Goal: Task Accomplishment & Management: Manage account settings

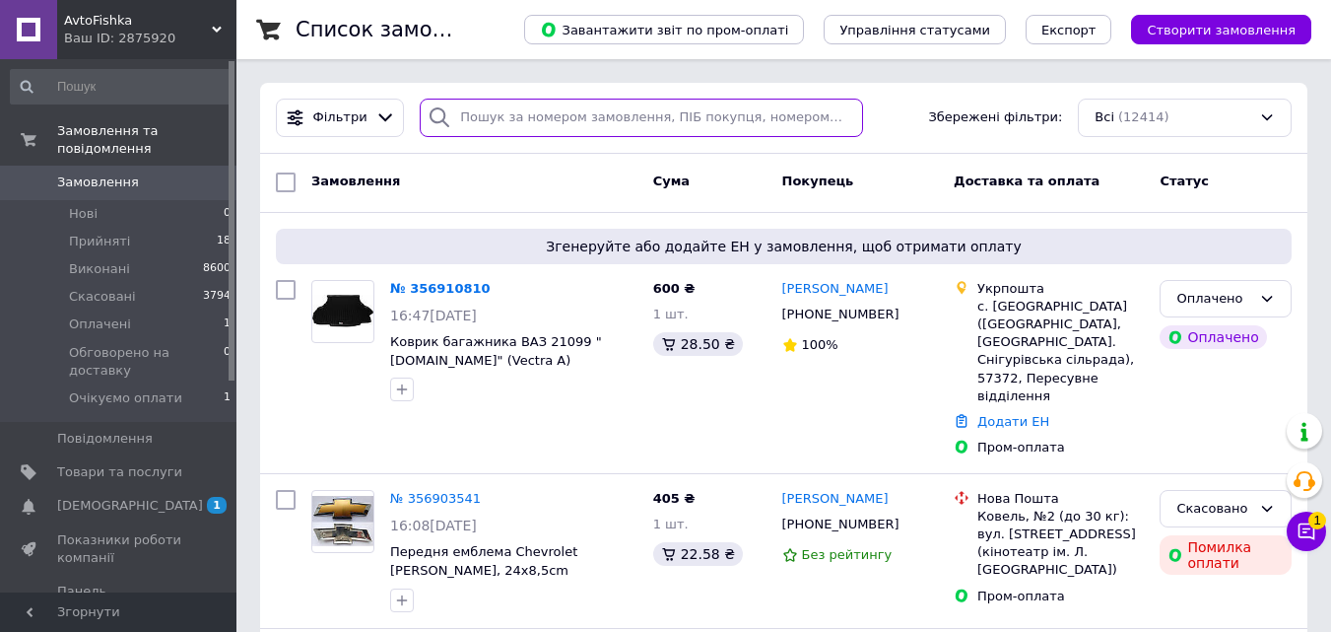
click at [488, 121] on input "search" at bounding box center [641, 118] width 442 height 38
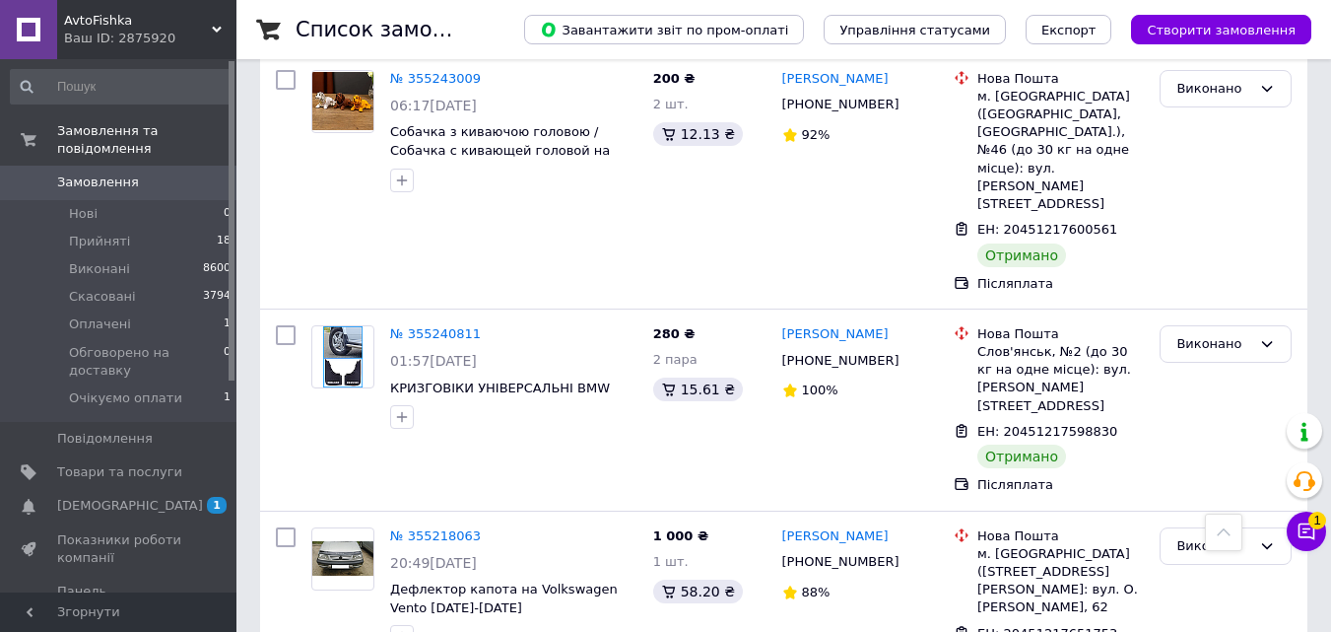
scroll to position [12877, 0]
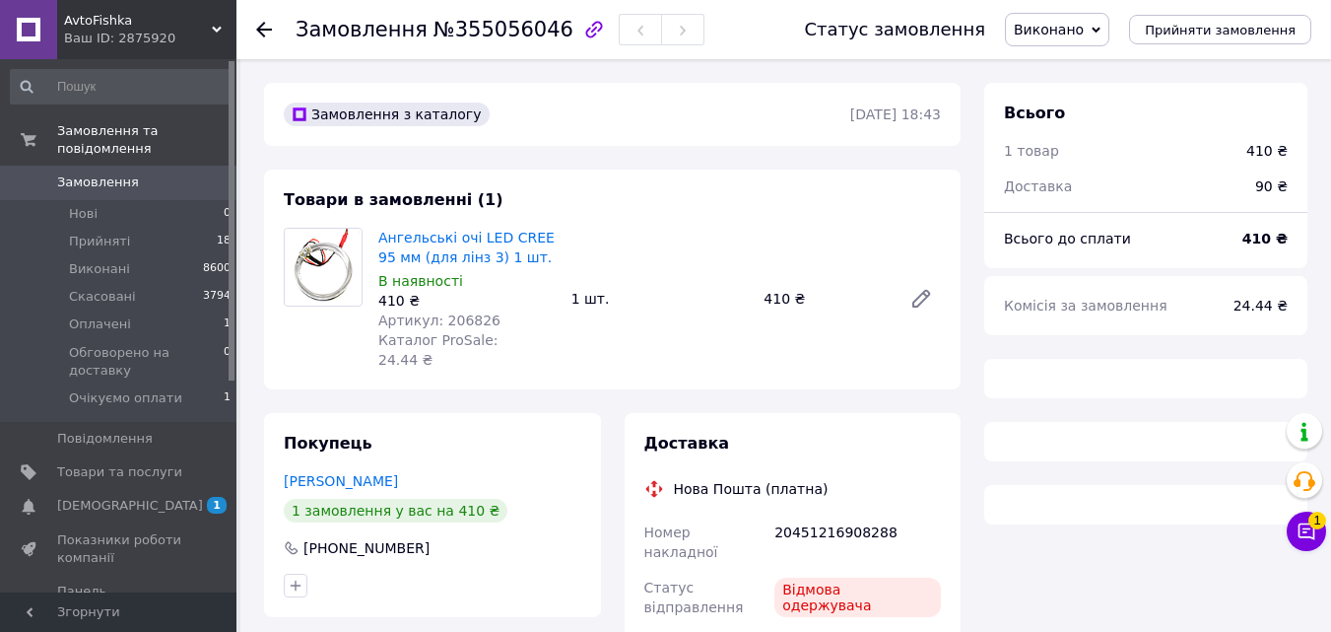
click at [454, 291] on div "В наявності" at bounding box center [466, 281] width 177 height 20
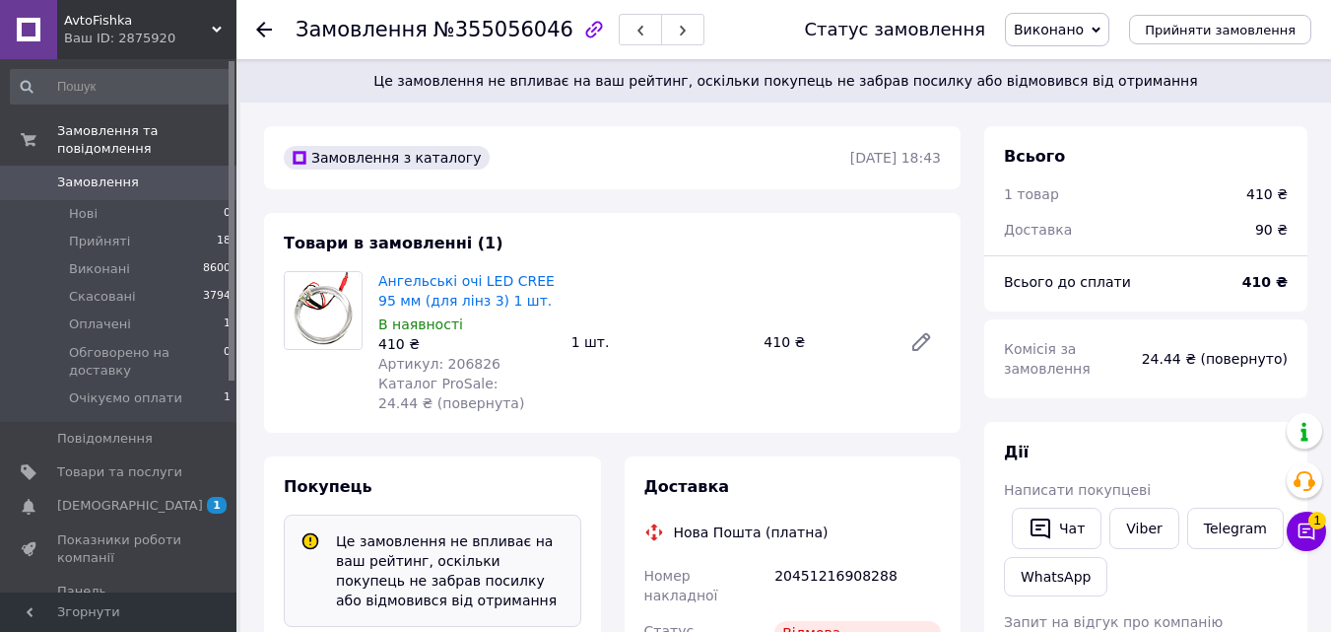
click at [454, 316] on div "В наявності" at bounding box center [466, 324] width 177 height 20
click at [456, 357] on span "Артикул: 206826" at bounding box center [439, 364] width 122 height 16
click at [456, 359] on span "Артикул: 206826" at bounding box center [439, 364] width 122 height 16
copy span "206826"
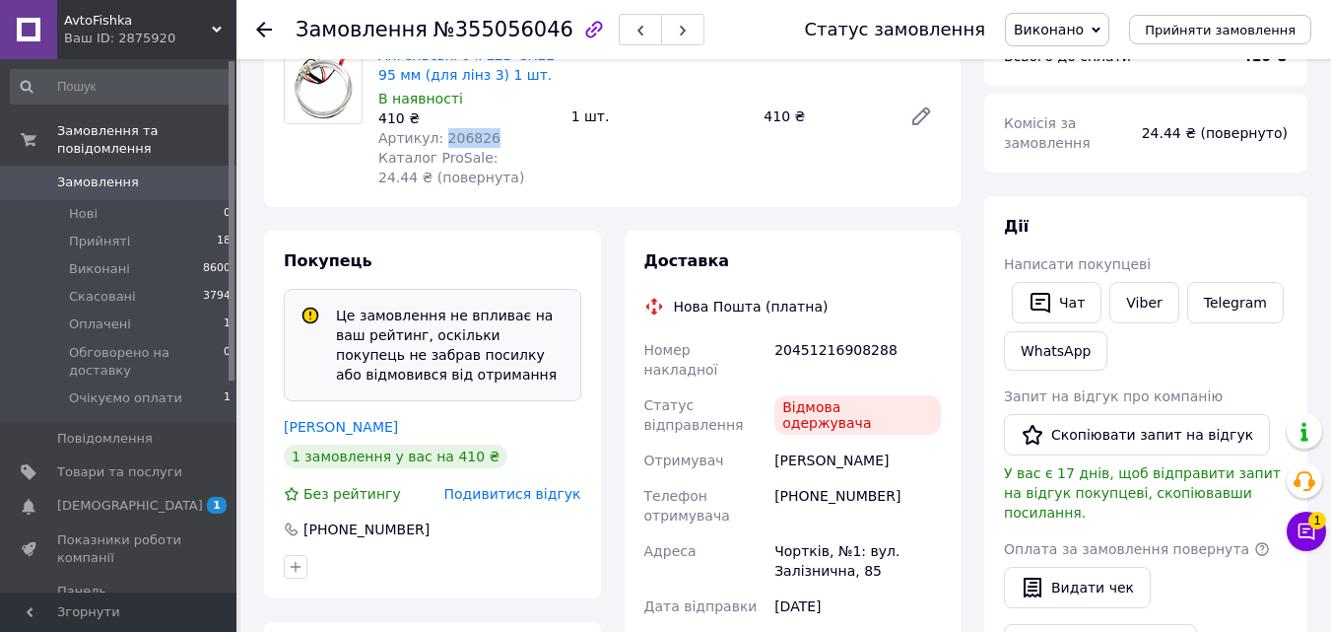
scroll to position [263, 0]
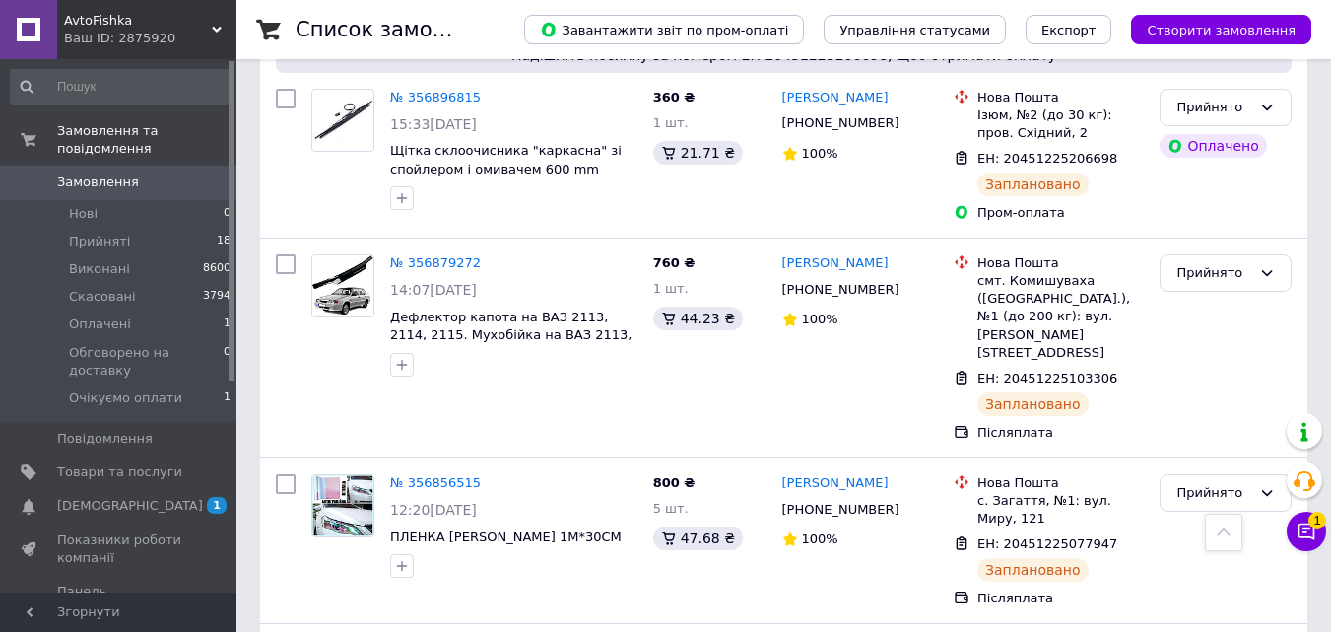
scroll to position [525, 0]
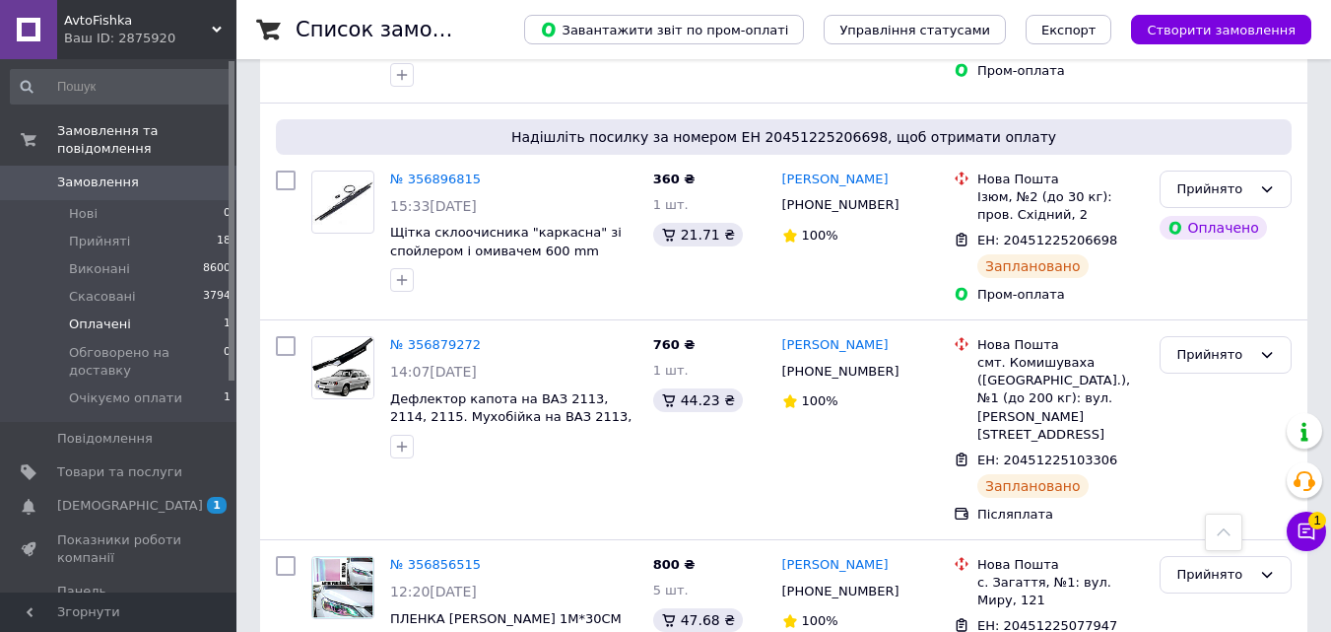
click at [134, 310] on li "Оплачені 1" at bounding box center [121, 324] width 242 height 28
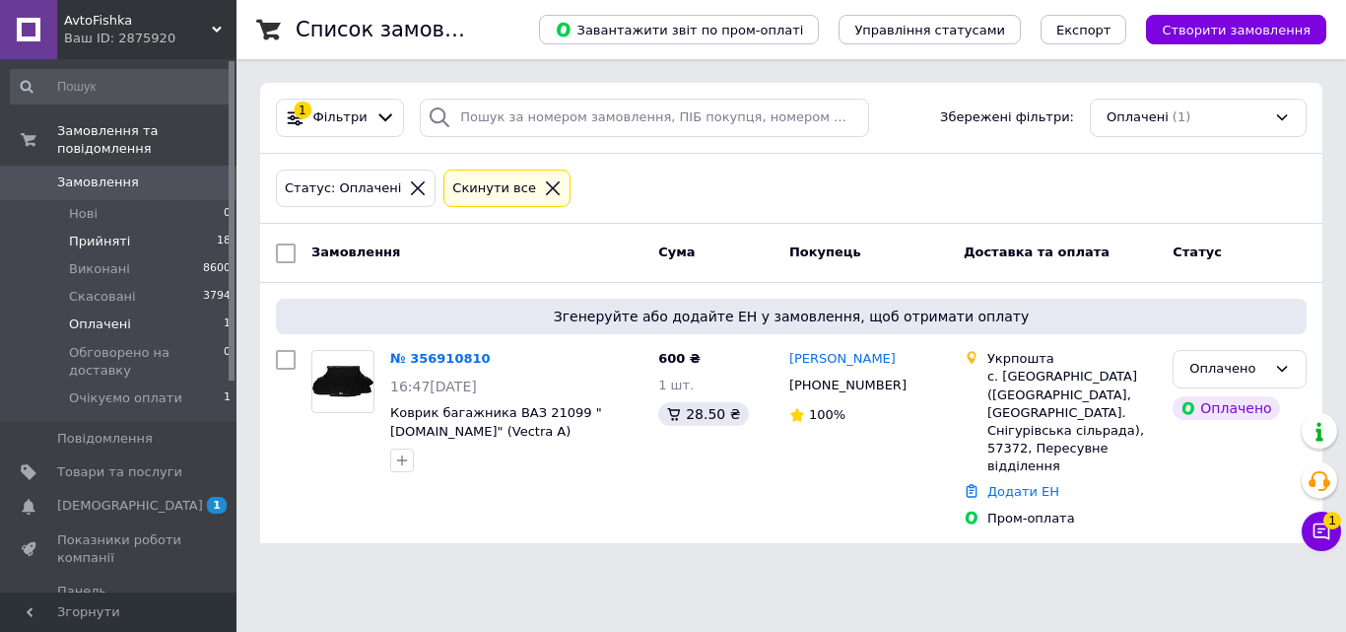
click at [140, 228] on li "Прийняті 18" at bounding box center [121, 242] width 242 height 28
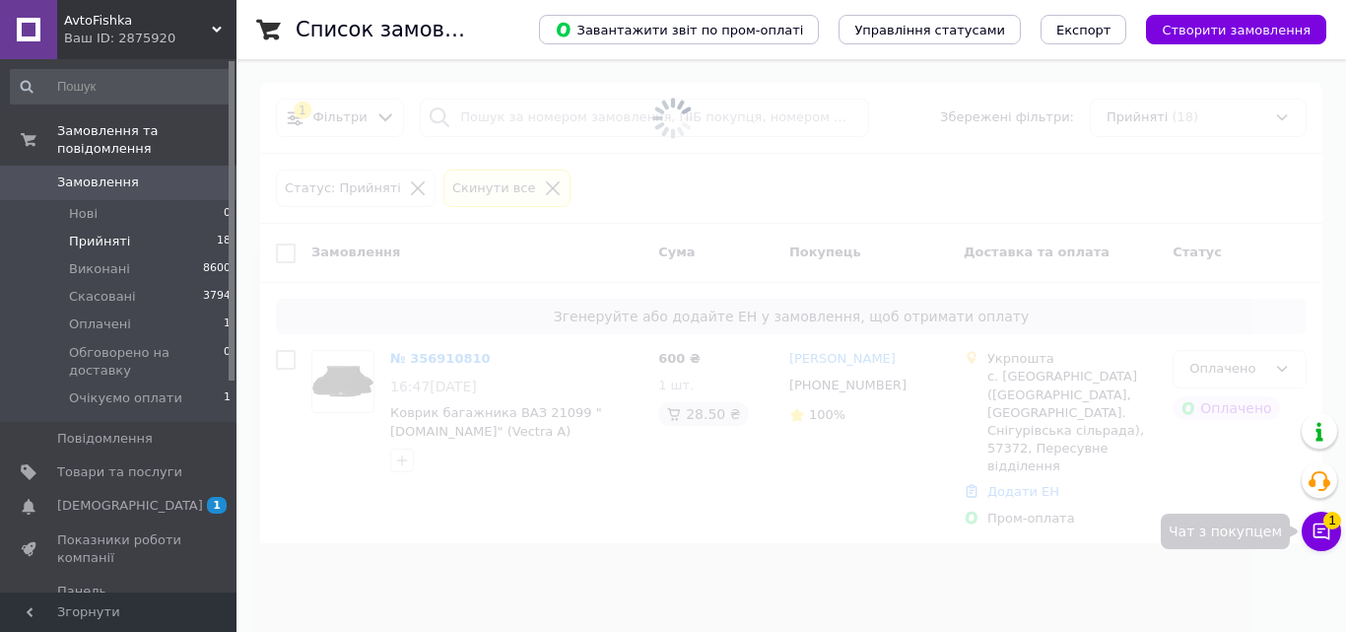
click at [1311, 523] on button "Чат з покупцем 1" at bounding box center [1321, 530] width 39 height 39
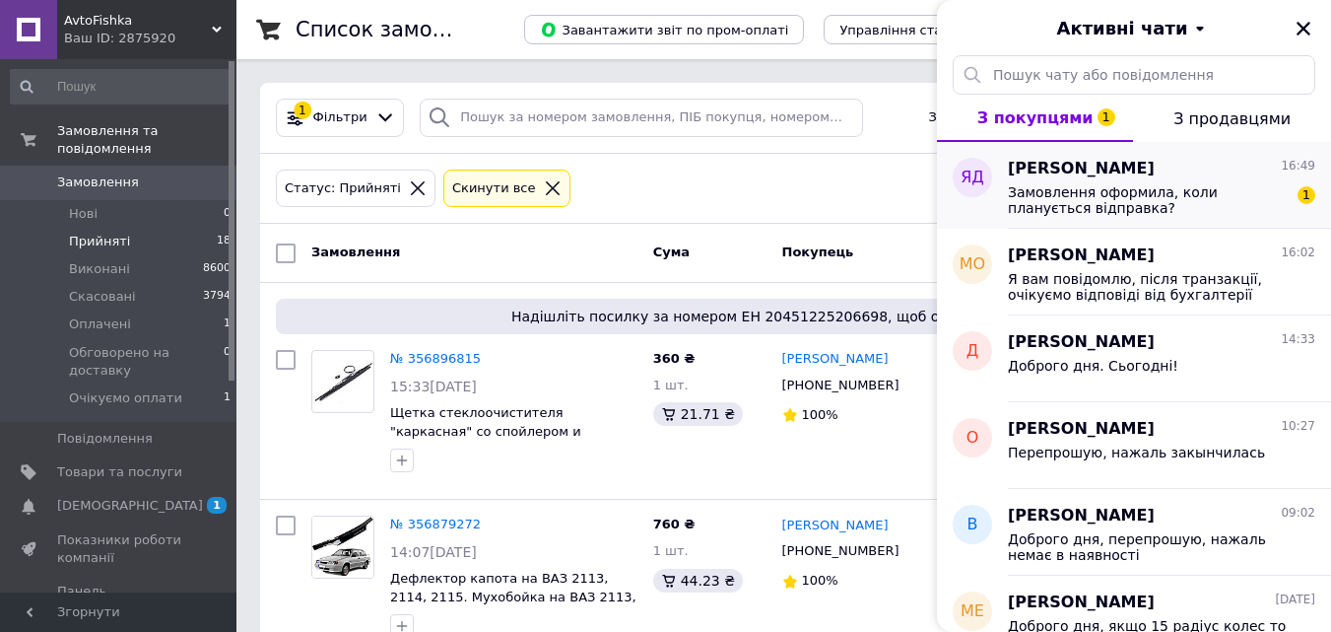
click at [1169, 213] on span "Замовлення оформила, коли планується відправка?" at bounding box center [1148, 200] width 280 height 32
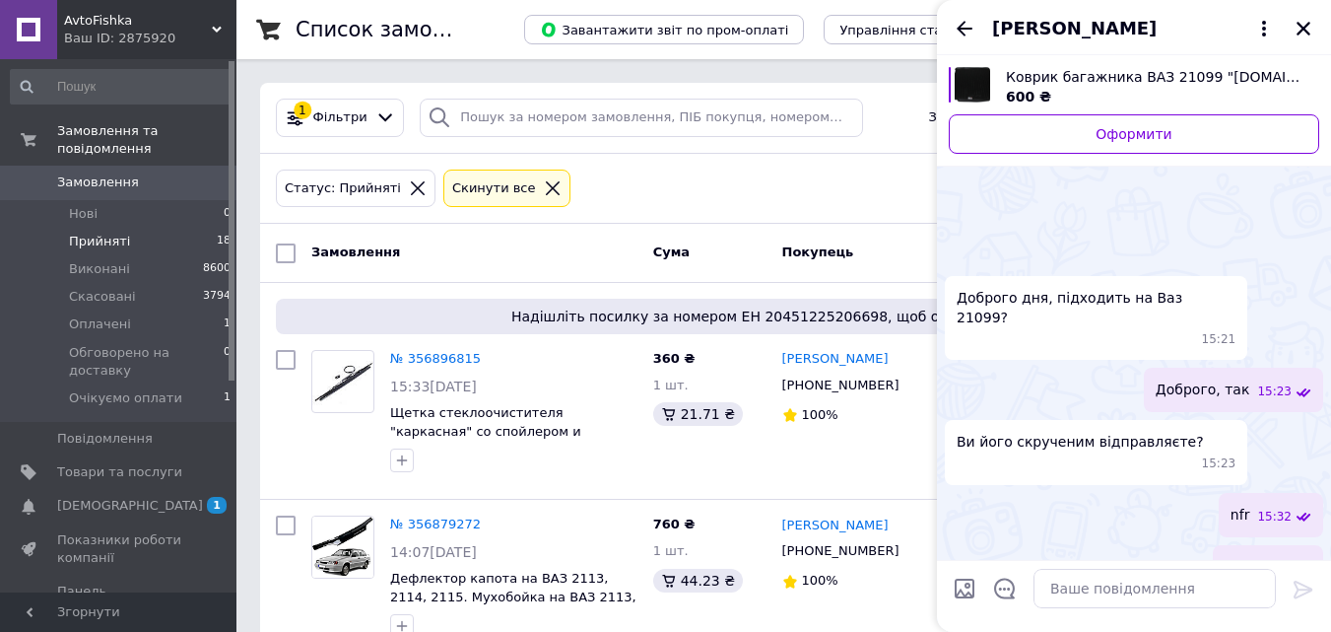
scroll to position [249, 0]
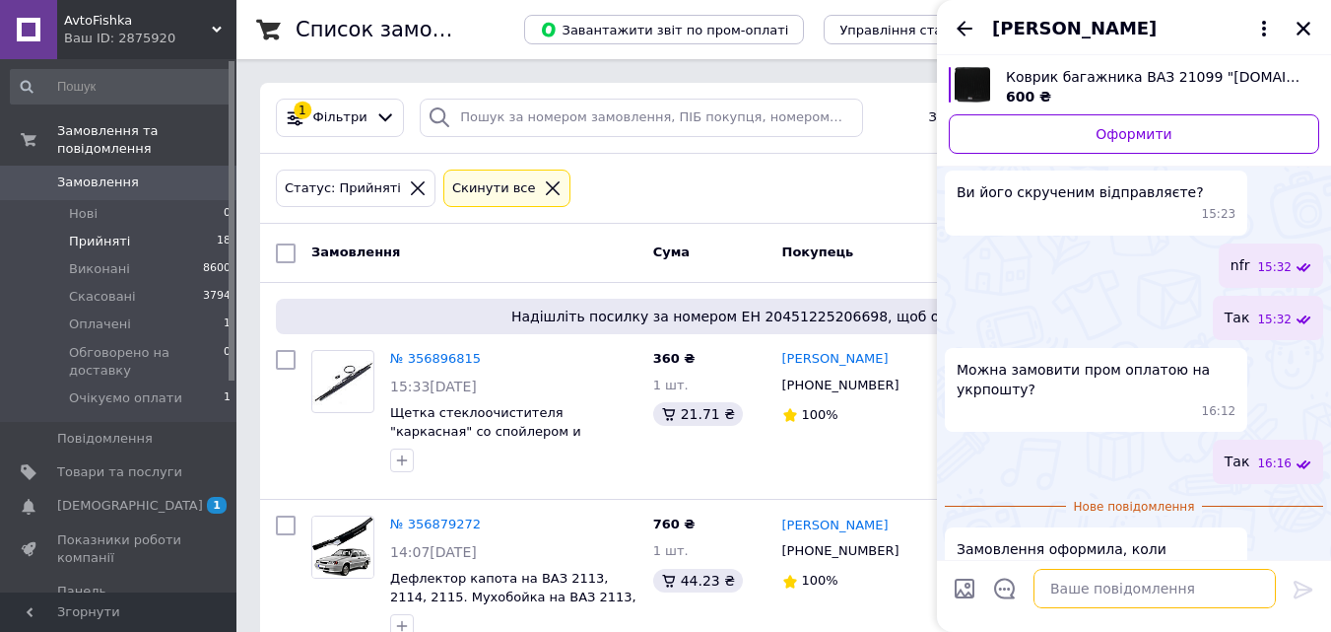
click at [1118, 583] on textarea at bounding box center [1155, 588] width 242 height 39
type textarea "d"
type textarea "Dslgfhdrf pfdnhf"
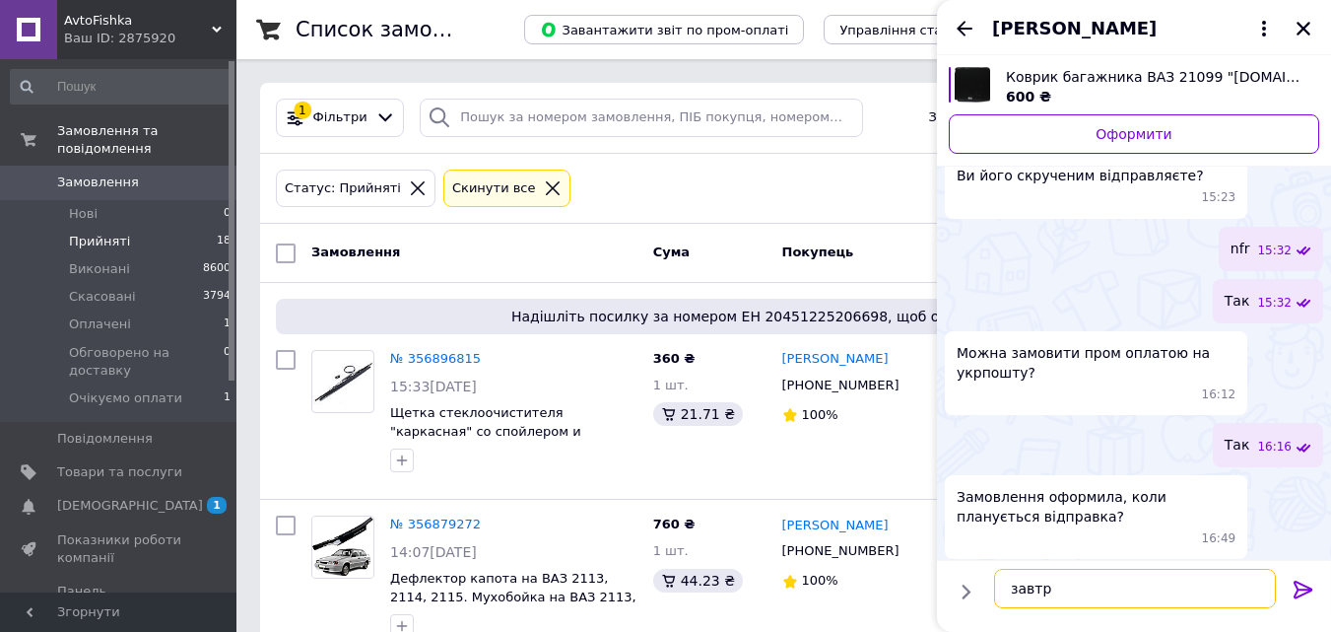
type textarea "завтра"
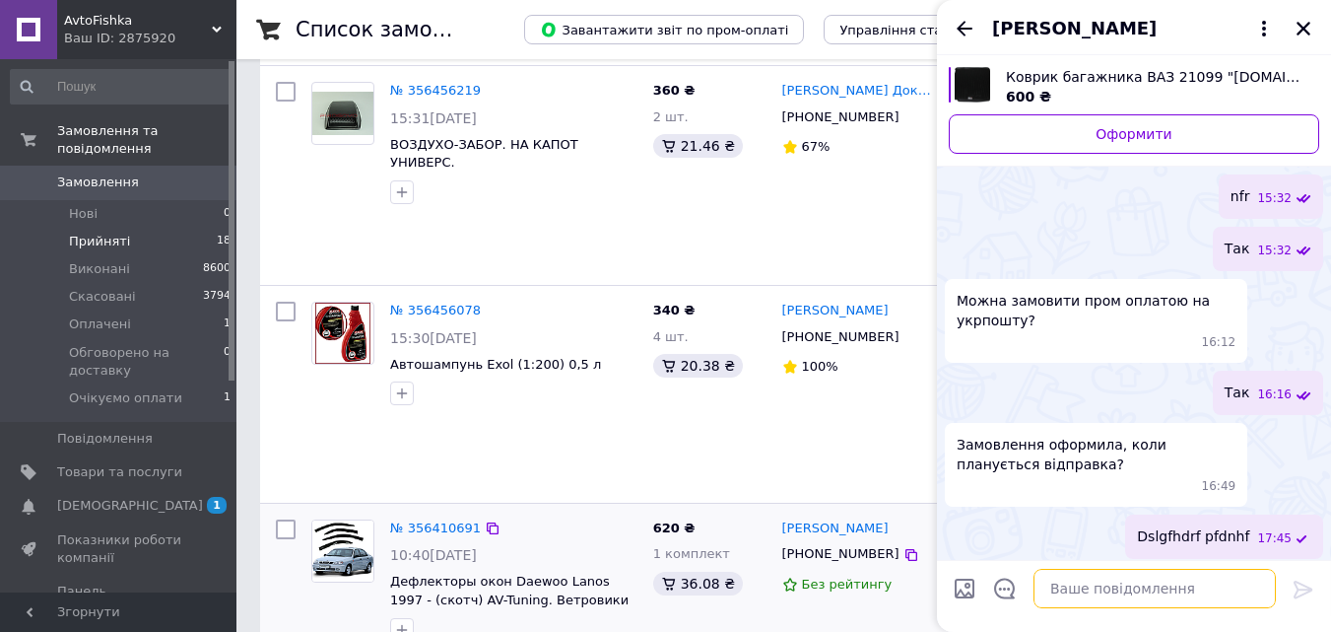
scroll to position [2890, 0]
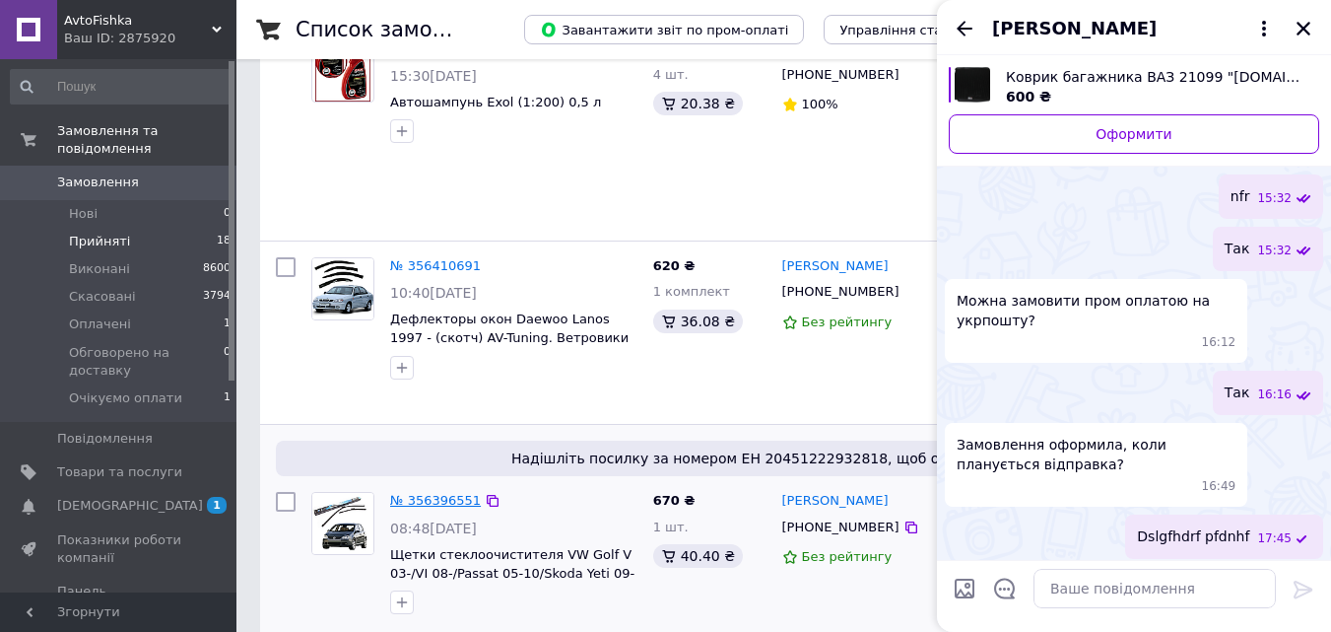
click at [456, 493] on link "№ 356396551" at bounding box center [435, 500] width 91 height 15
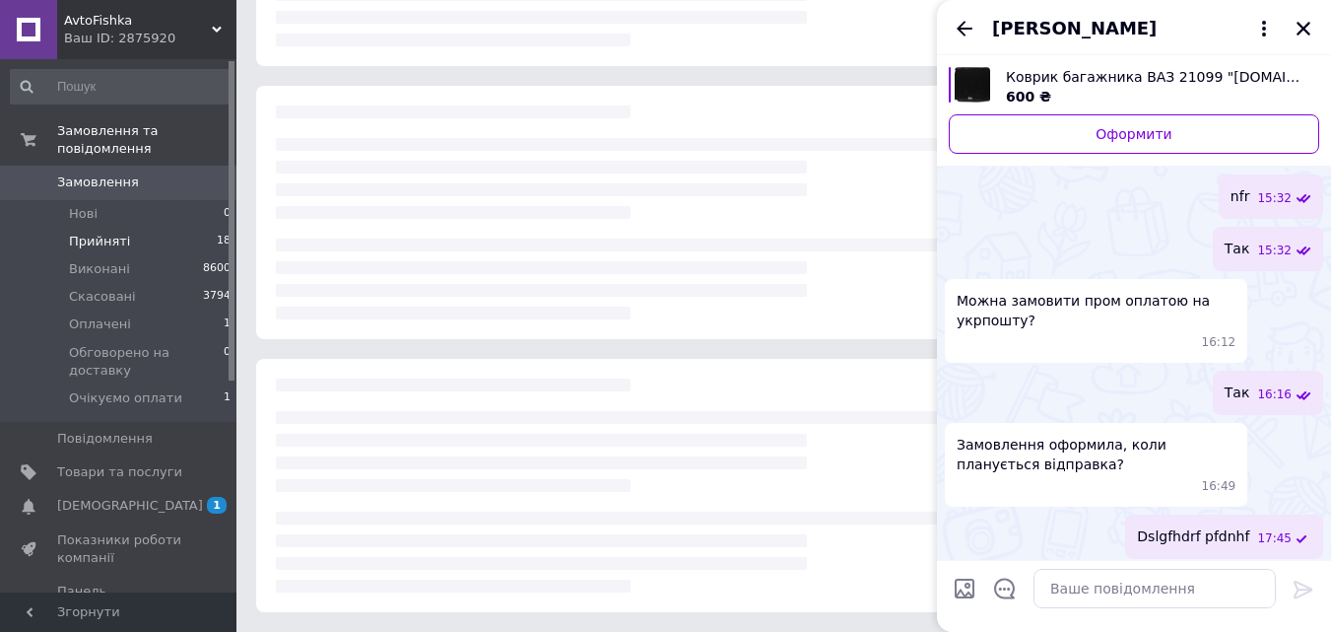
scroll to position [269, 0]
drag, startPoint x: 1307, startPoint y: 25, endPoint x: 1258, endPoint y: 21, distance: 48.4
click at [1307, 25] on icon "Закрити" at bounding box center [1304, 29] width 14 height 14
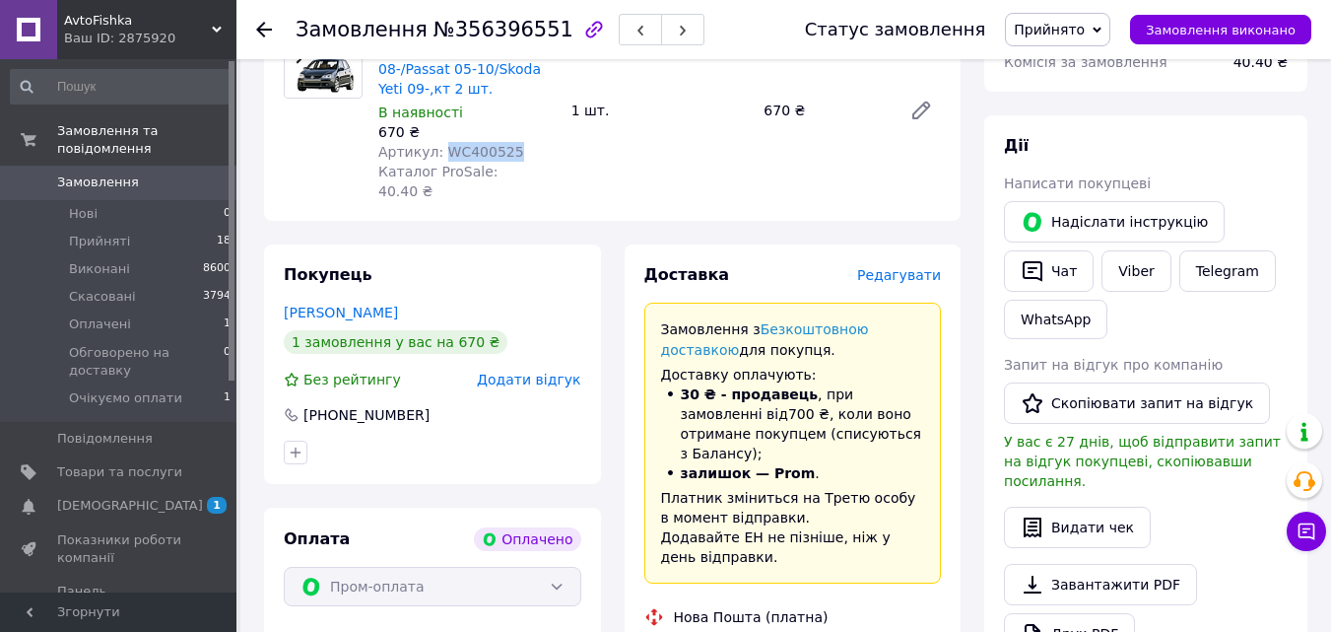
drag, startPoint x: 497, startPoint y: 133, endPoint x: 437, endPoint y: 140, distance: 60.5
click at [437, 142] on div "Артикул: WC400525" at bounding box center [466, 152] width 177 height 20
copy span "WC400525"
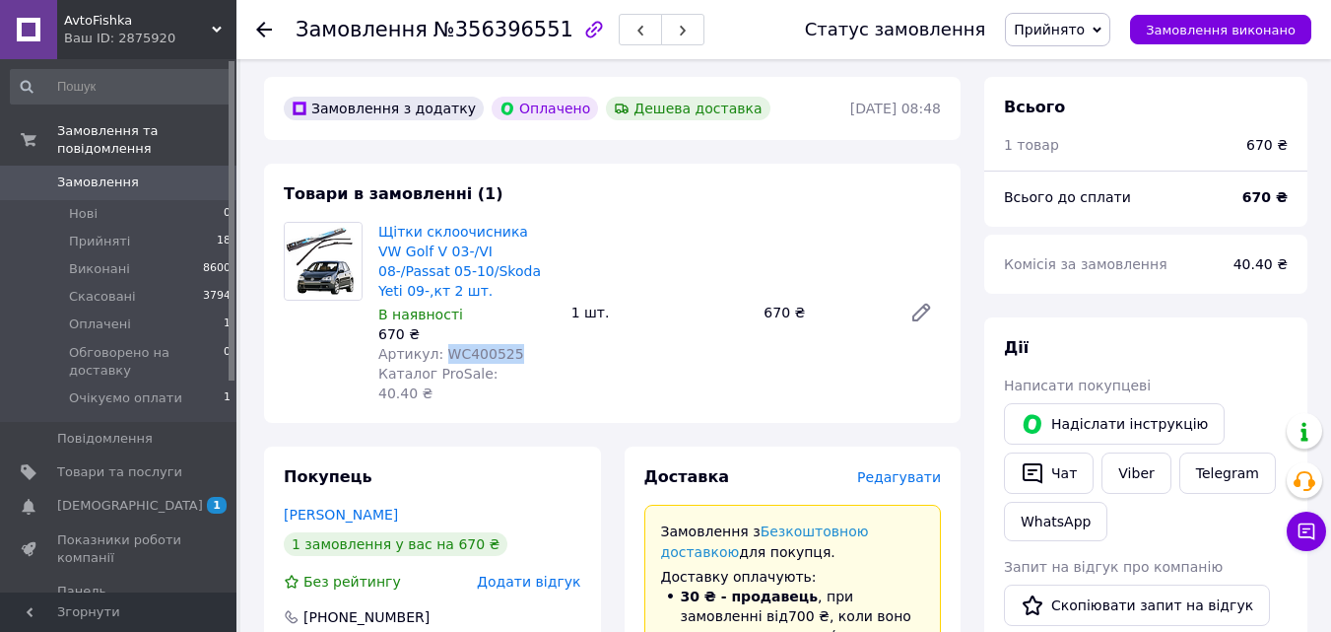
scroll to position [6, 0]
